Goal: Task Accomplishment & Management: Use online tool/utility

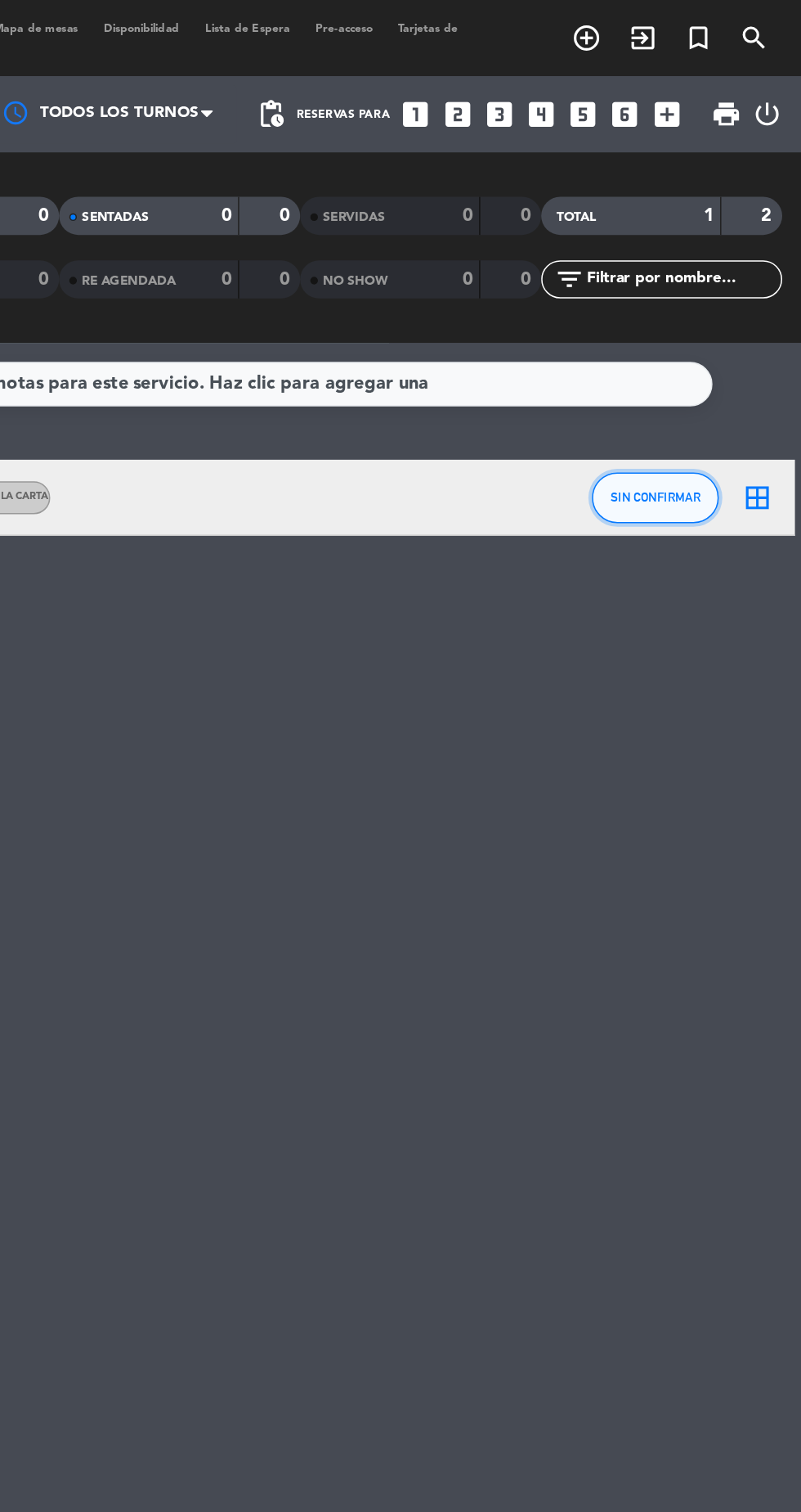
click at [713, 335] on button "SIN CONFIRMAR" at bounding box center [707, 321] width 82 height 33
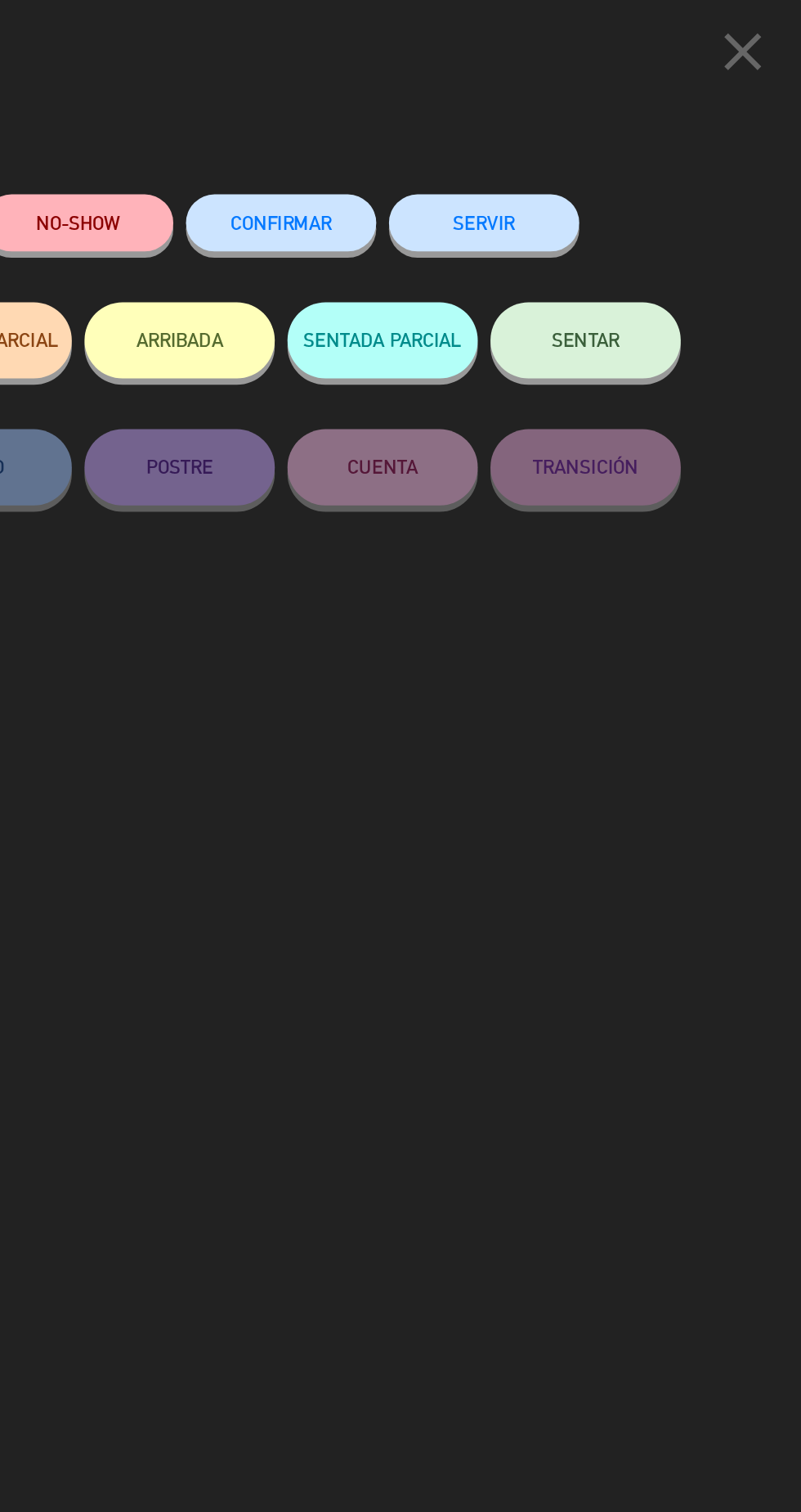
click at [674, 224] on span "SENTAR" at bounding box center [662, 219] width 44 height 14
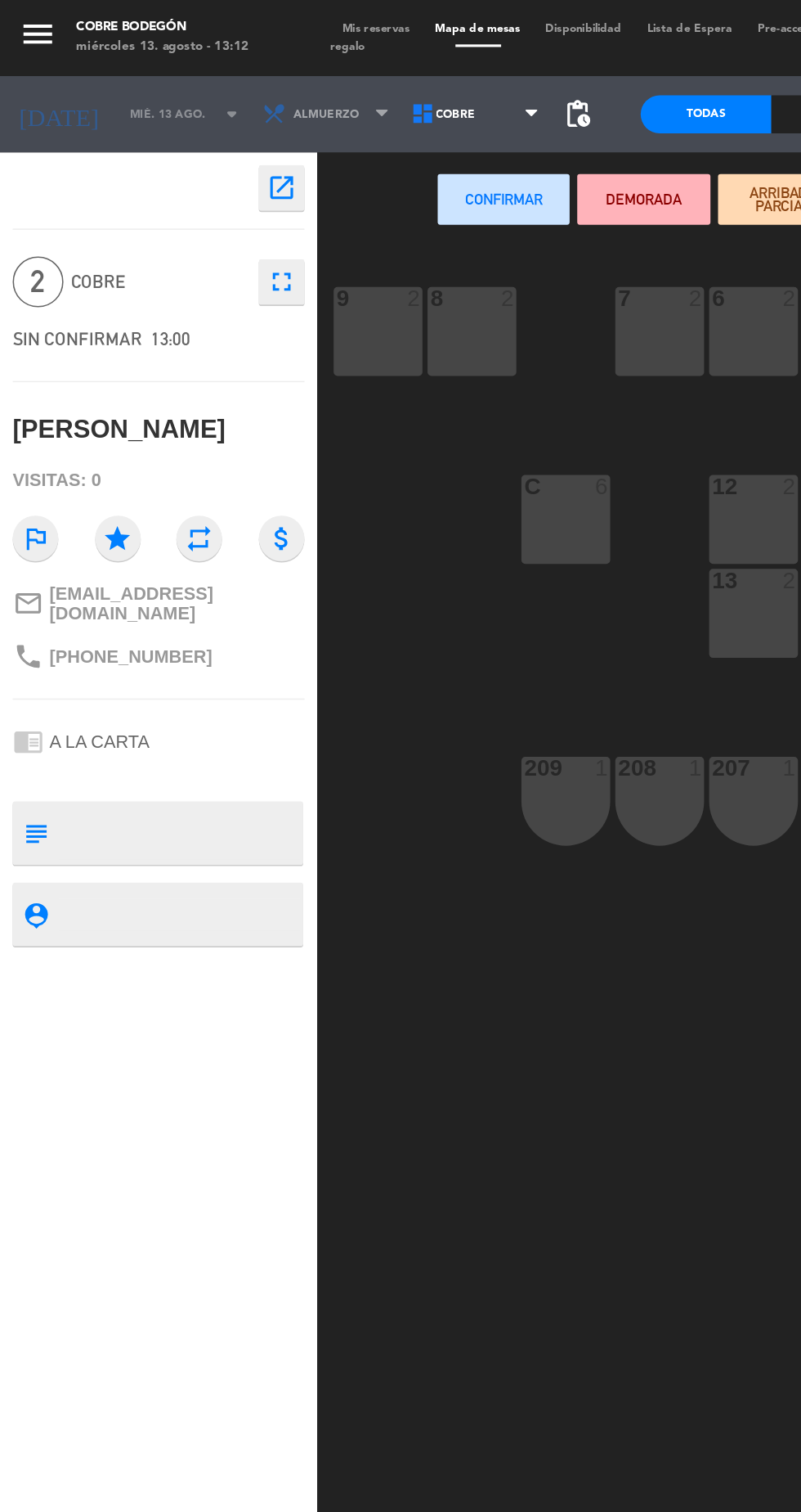
scroll to position [0, 148]
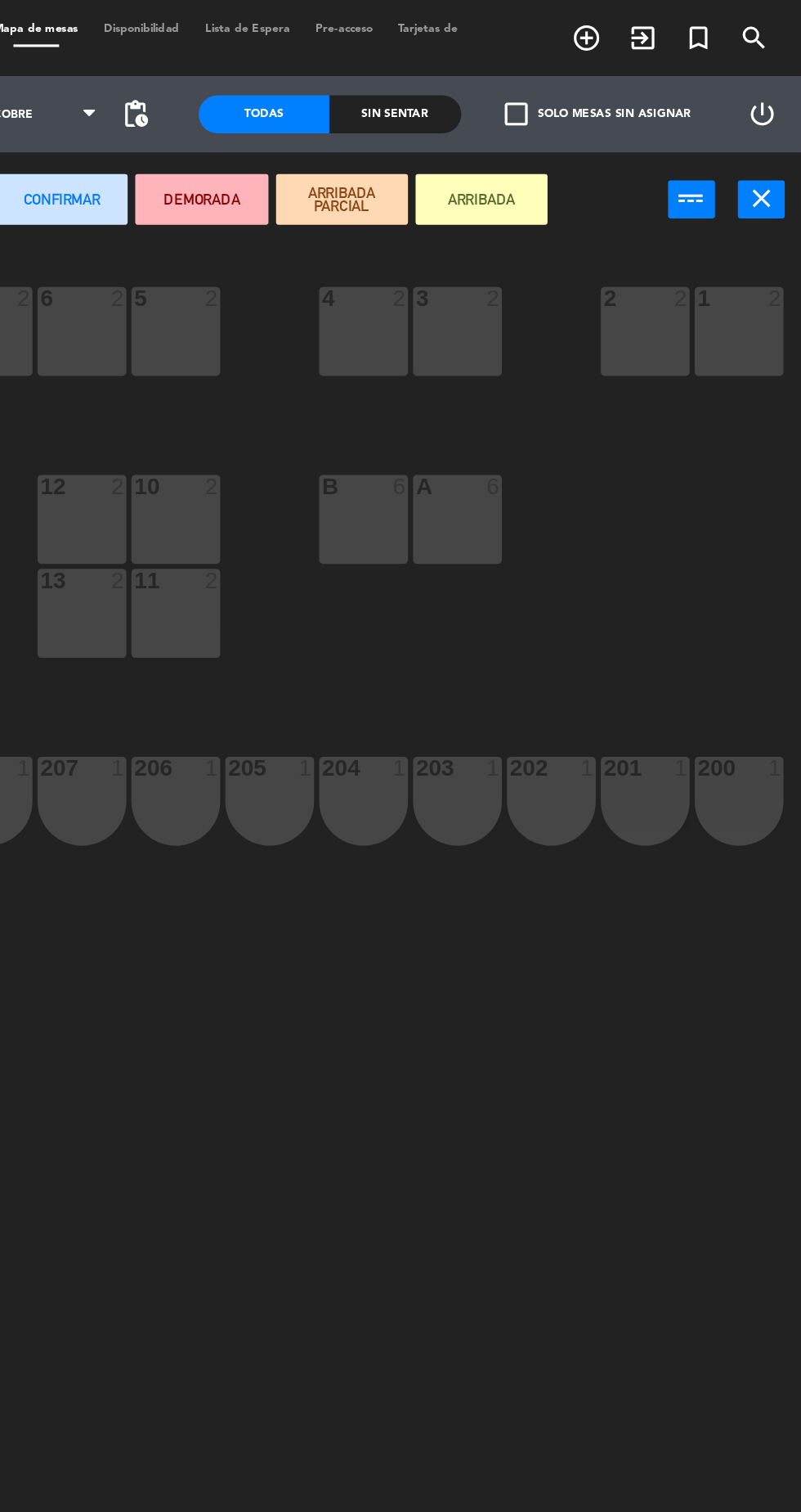
click at [581, 236] on div "3 2" at bounding box center [580, 214] width 58 height 58
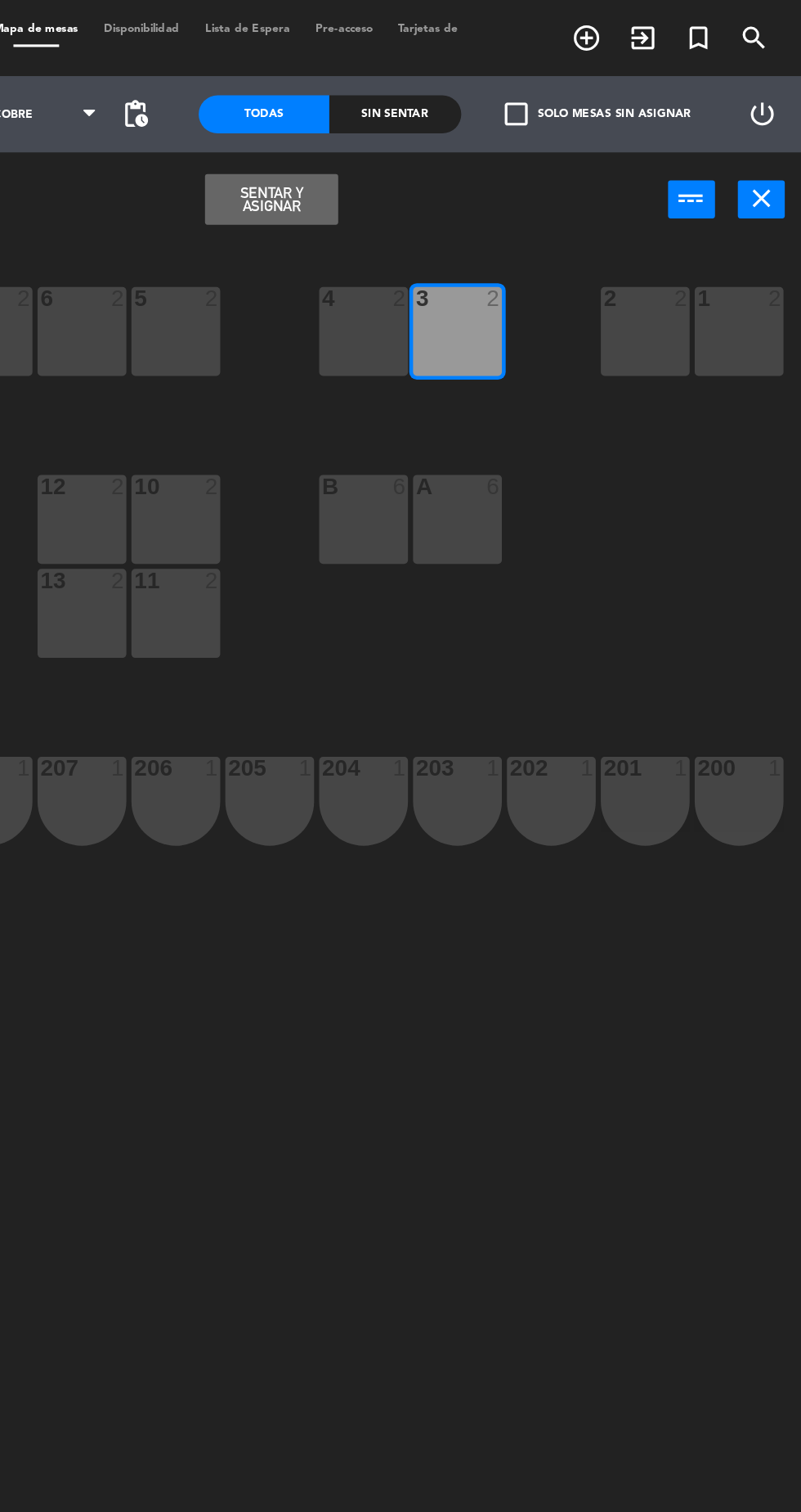
click at [457, 134] on button "Sentar y Asignar" at bounding box center [459, 128] width 85 height 33
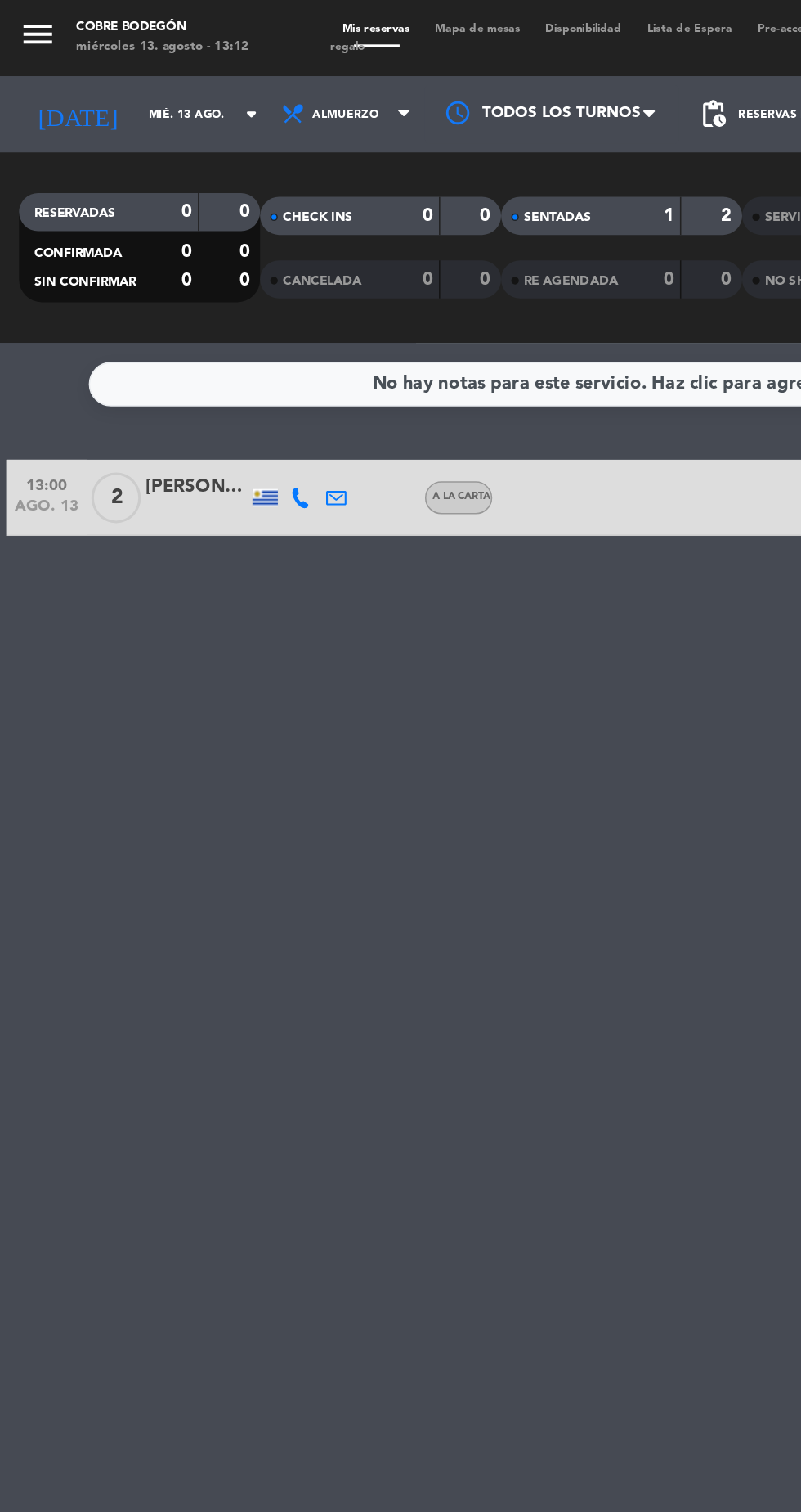
click at [313, 21] on span "Mapa de mesas" at bounding box center [307, 18] width 71 height 7
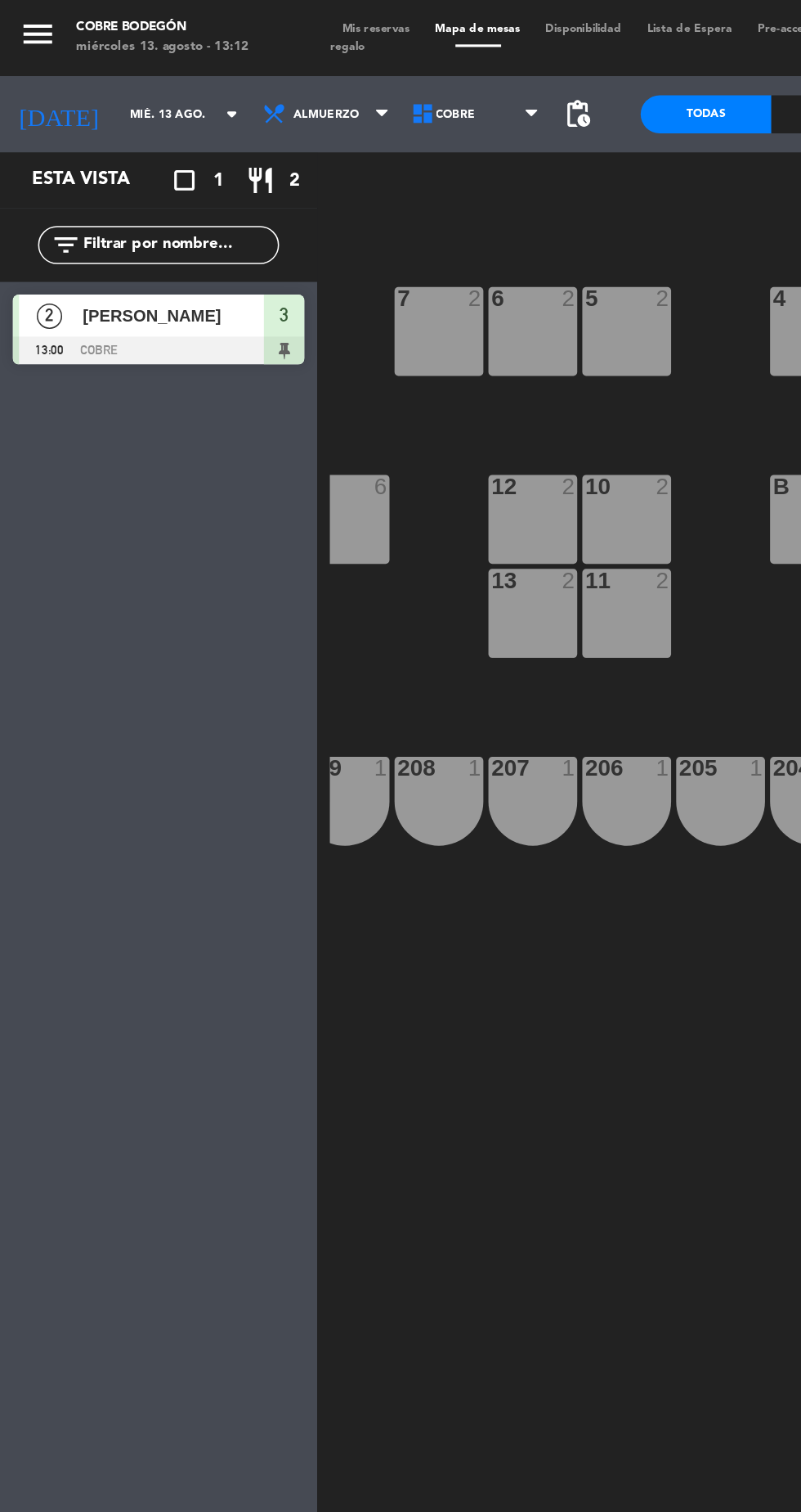
scroll to position [0, 148]
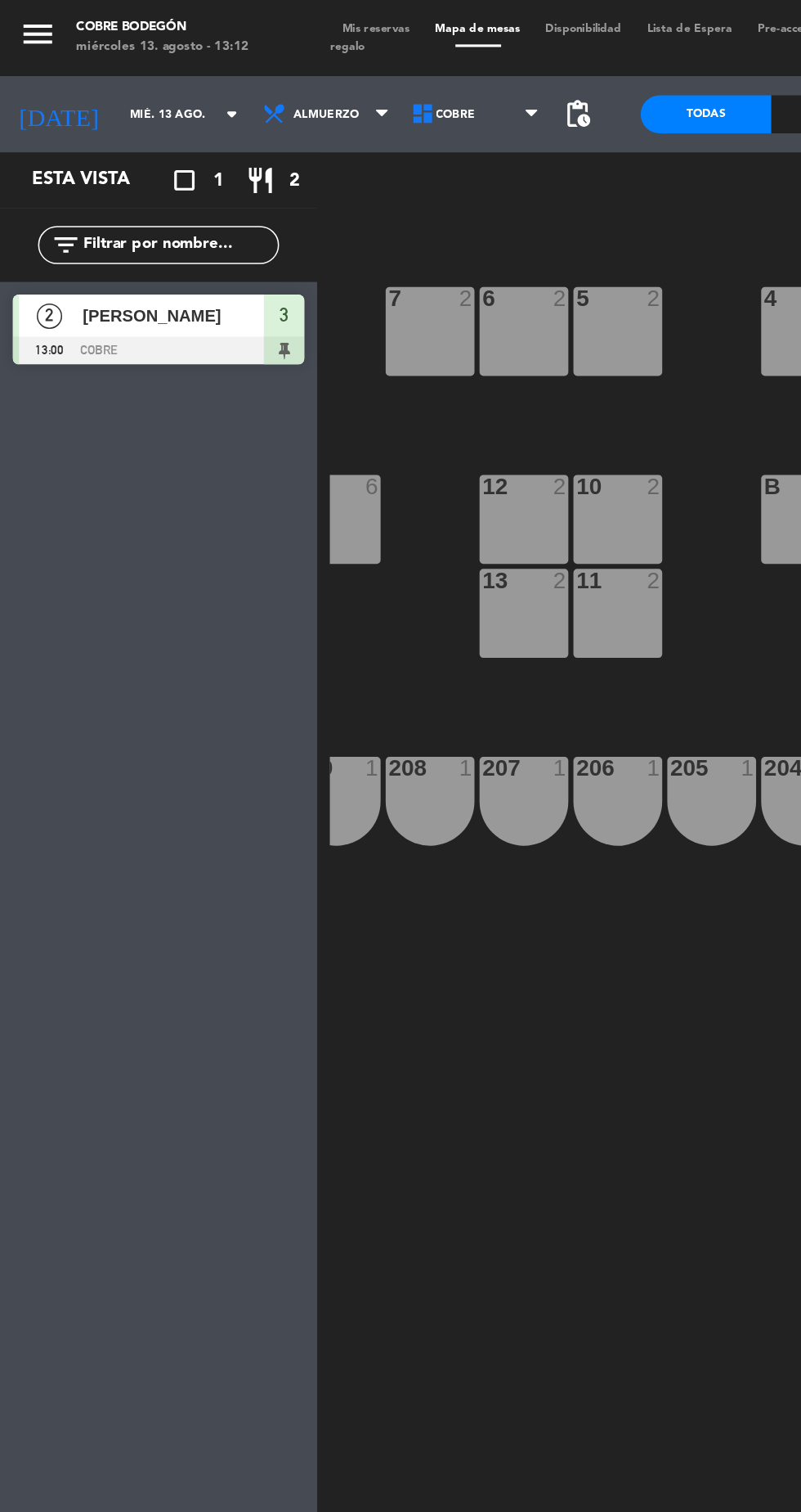
click at [346, 353] on div "12 2" at bounding box center [338, 334] width 58 height 58
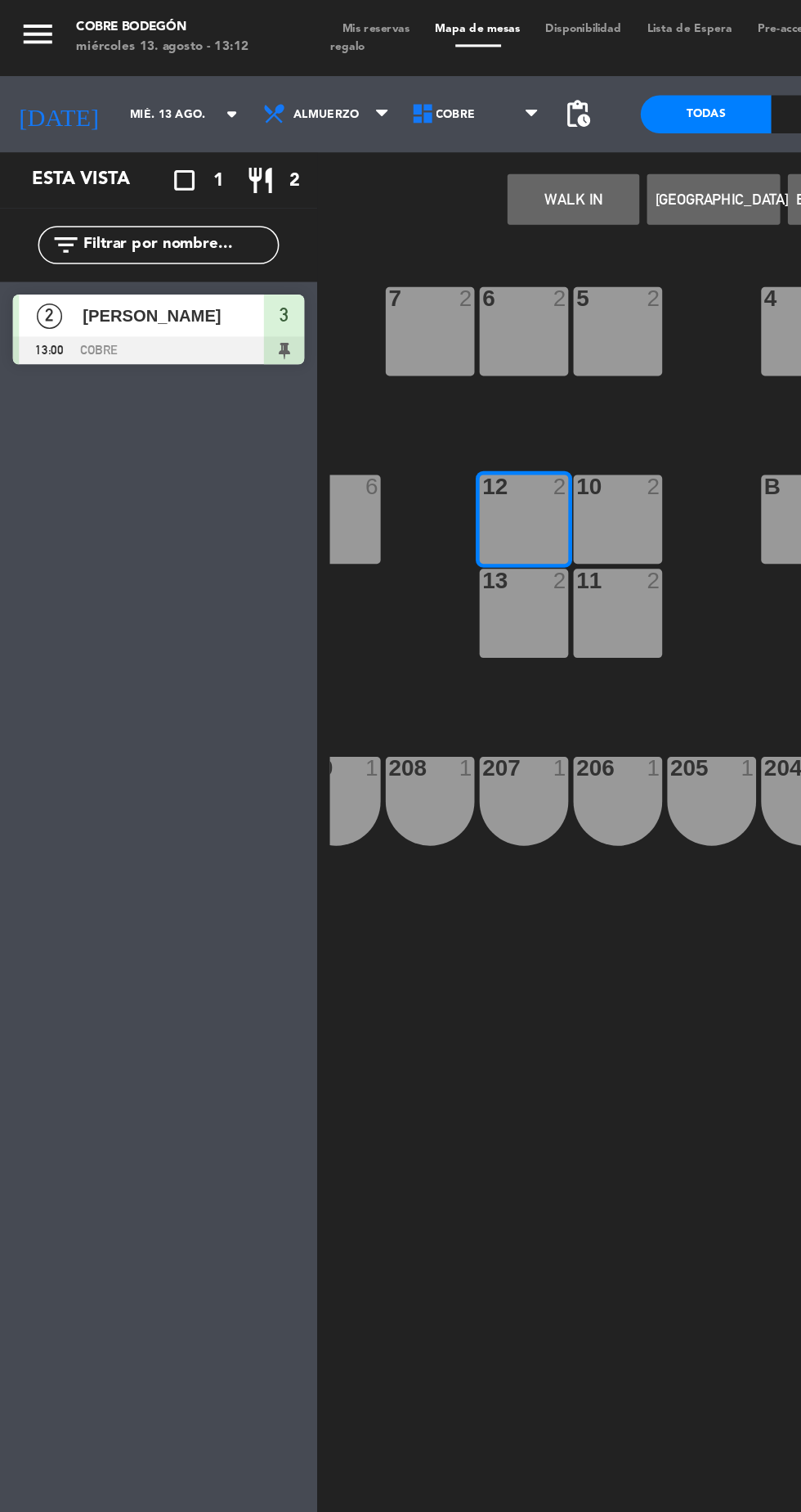
click at [357, 139] on button "WALK IN" at bounding box center [369, 128] width 85 height 33
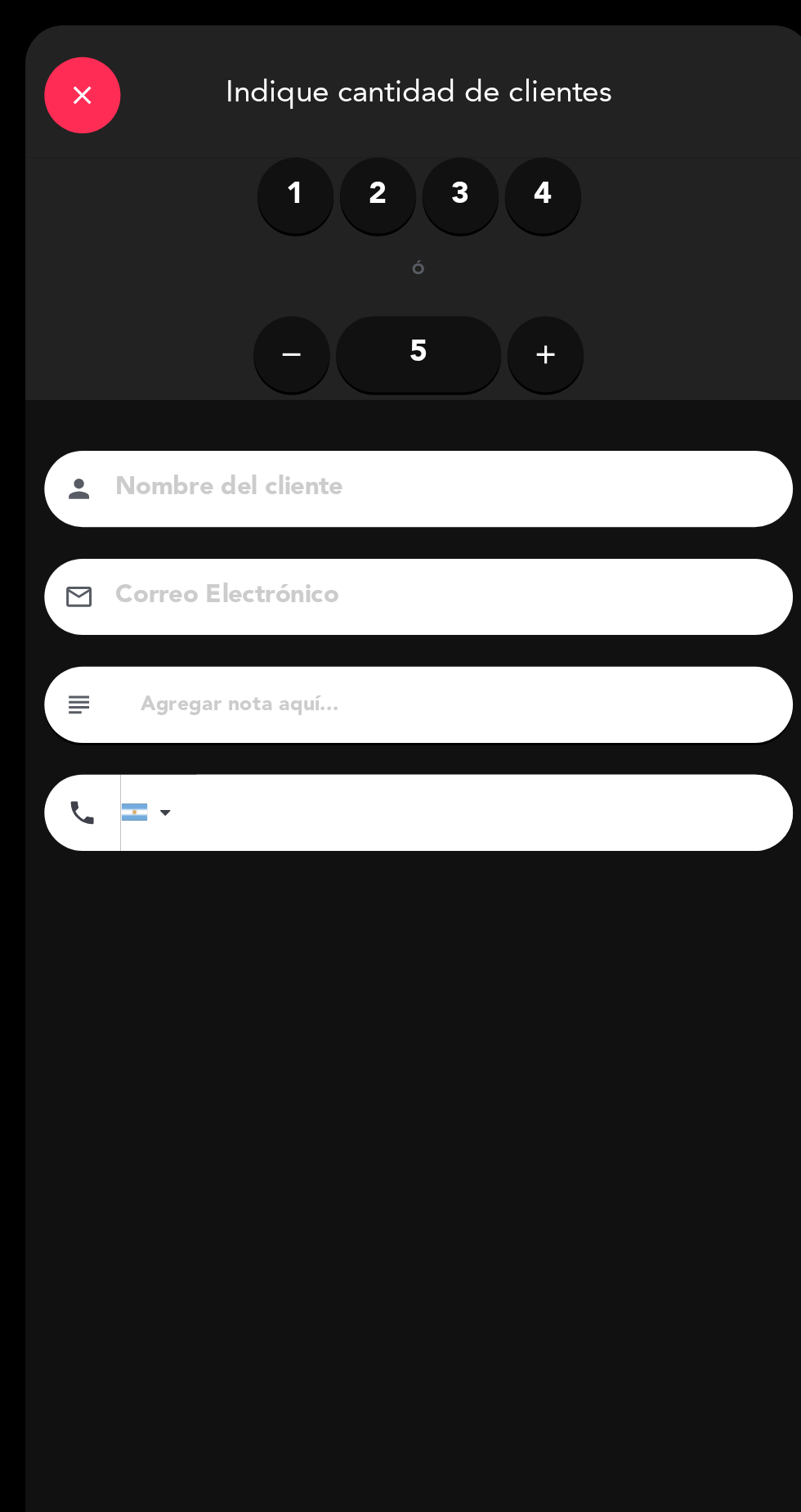
click at [172, 131] on label "1" at bounding box center [190, 125] width 49 height 49
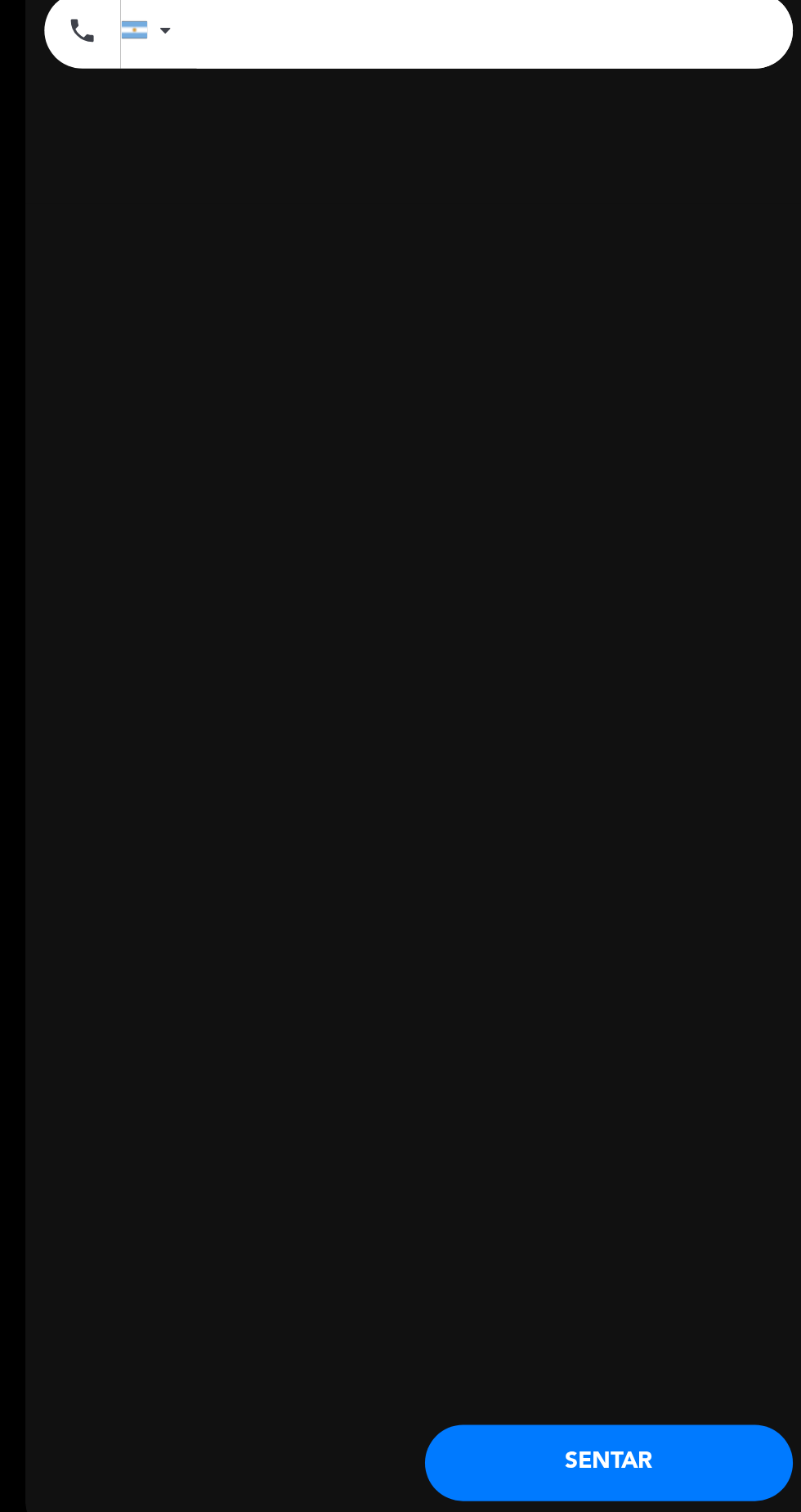
scroll to position [0, 0]
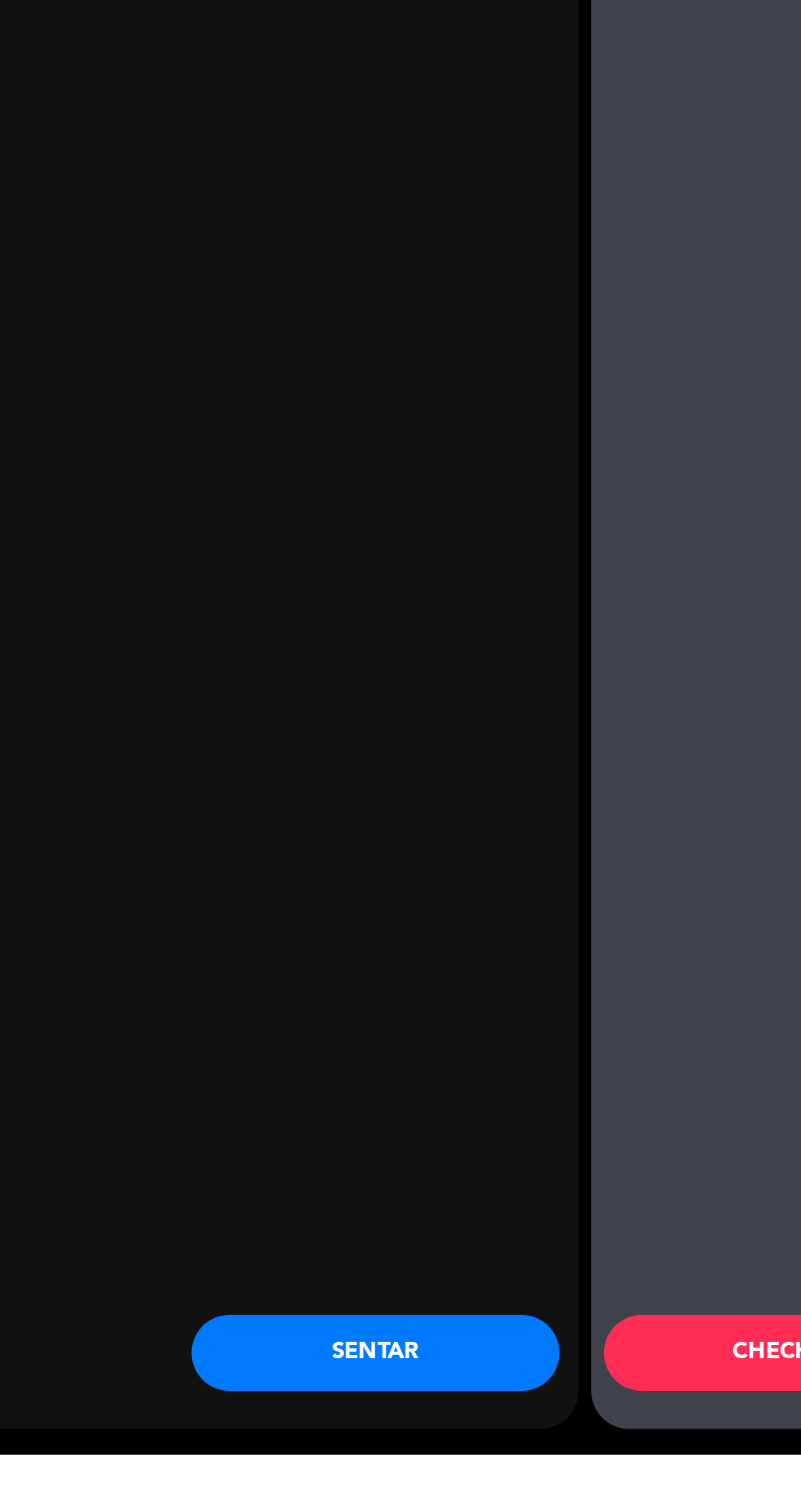
click at [425, 1470] on button "SENTAR" at bounding box center [392, 1445] width 237 height 49
